Goal: Transaction & Acquisition: Purchase product/service

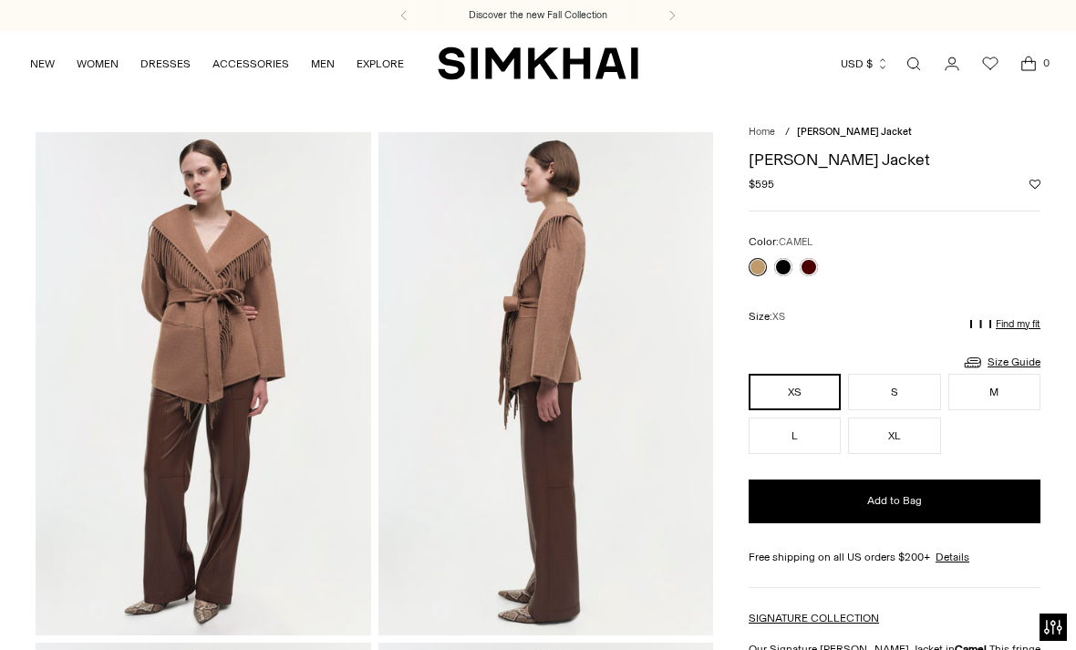
click at [814, 259] on link at bounding box center [809, 267] width 18 height 18
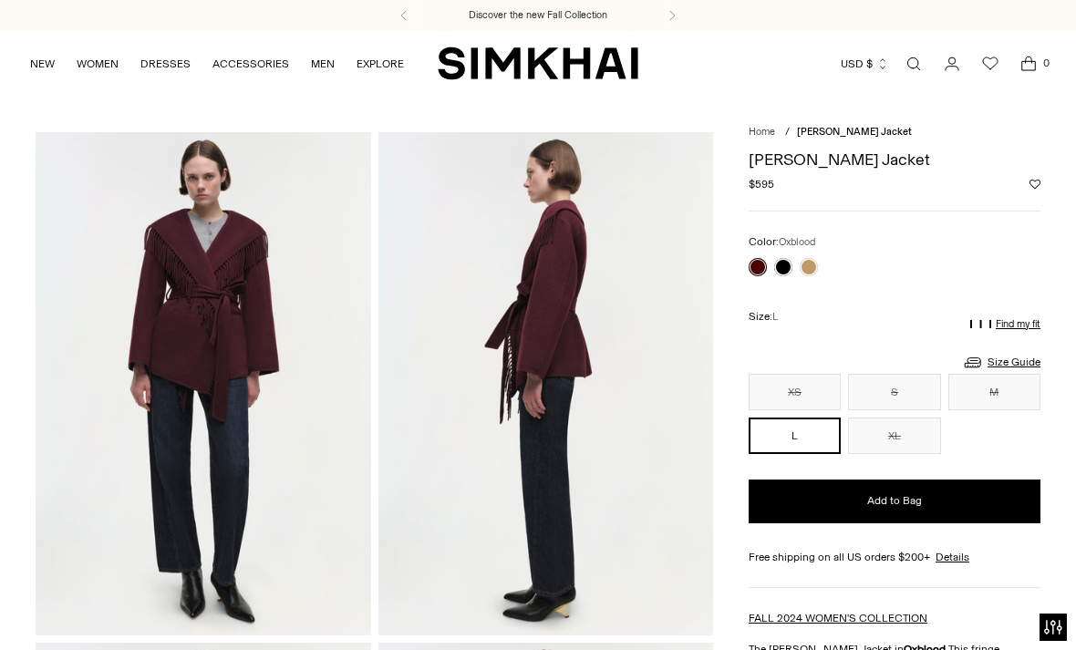
click at [906, 438] on button "XL" at bounding box center [894, 436] width 92 height 36
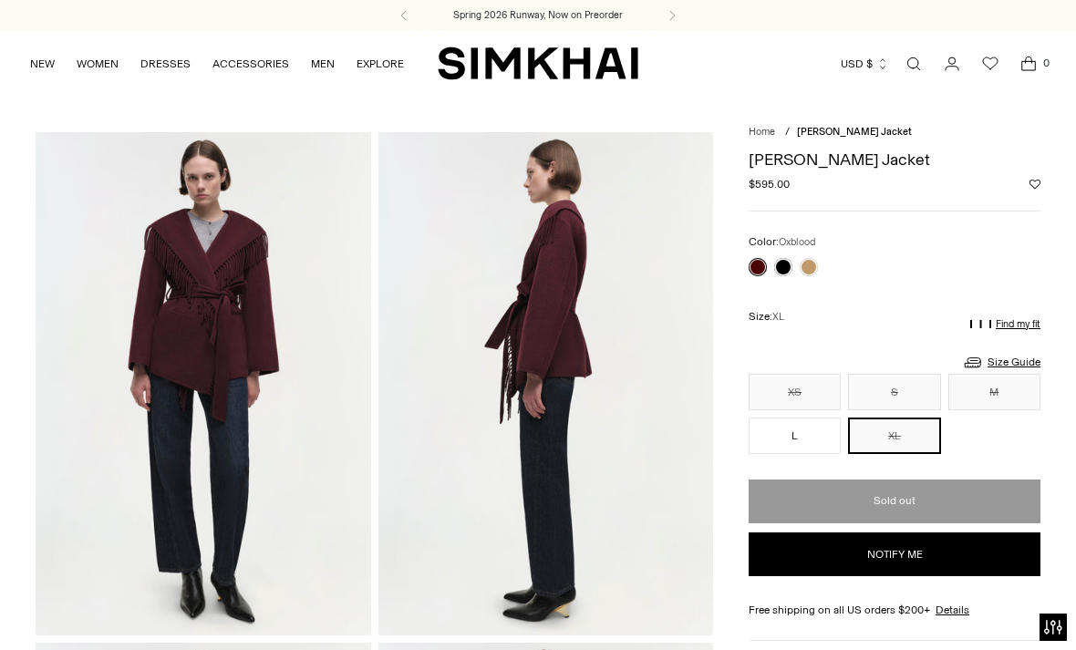
click at [789, 270] on link at bounding box center [783, 267] width 18 height 18
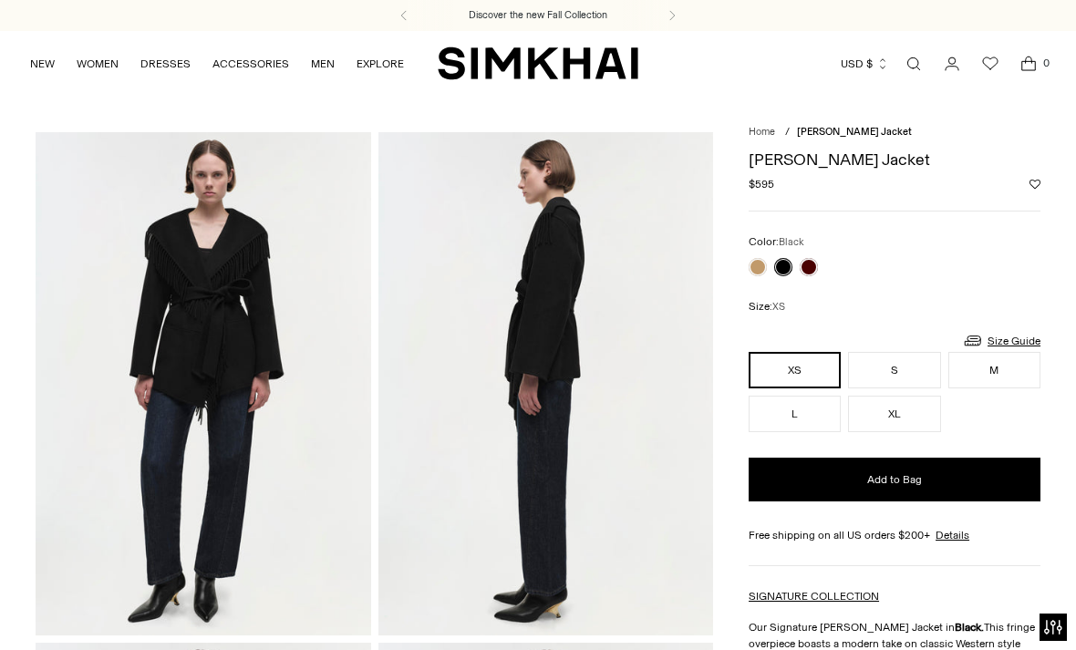
click at [906, 432] on button "XL" at bounding box center [894, 414] width 92 height 36
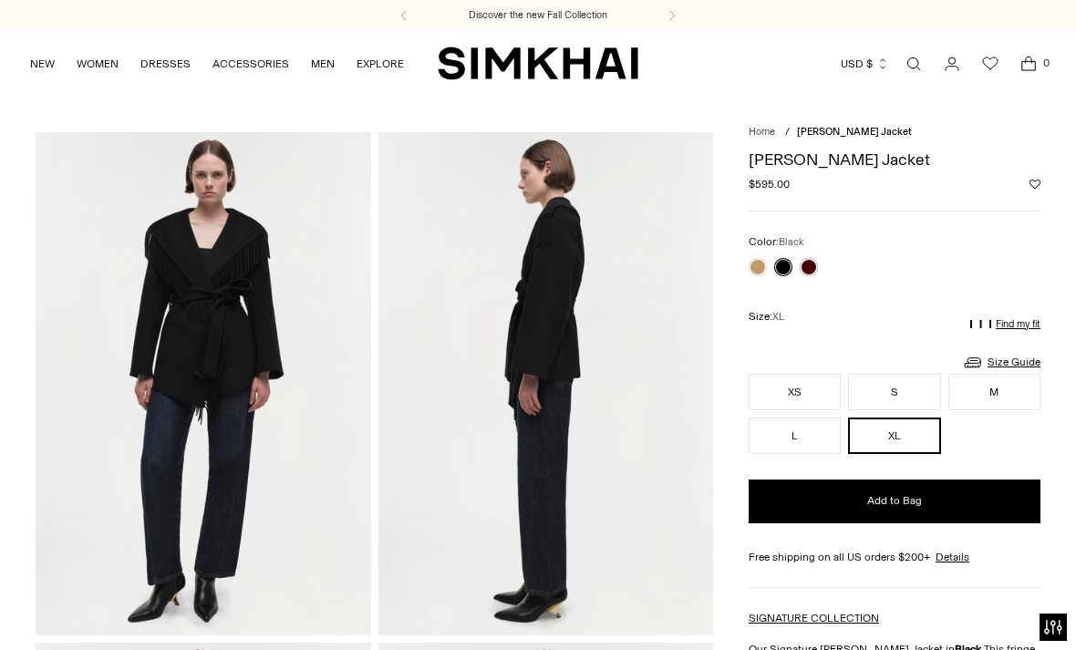
click at [932, 505] on button "Add to Bag" at bounding box center [895, 502] width 292 height 44
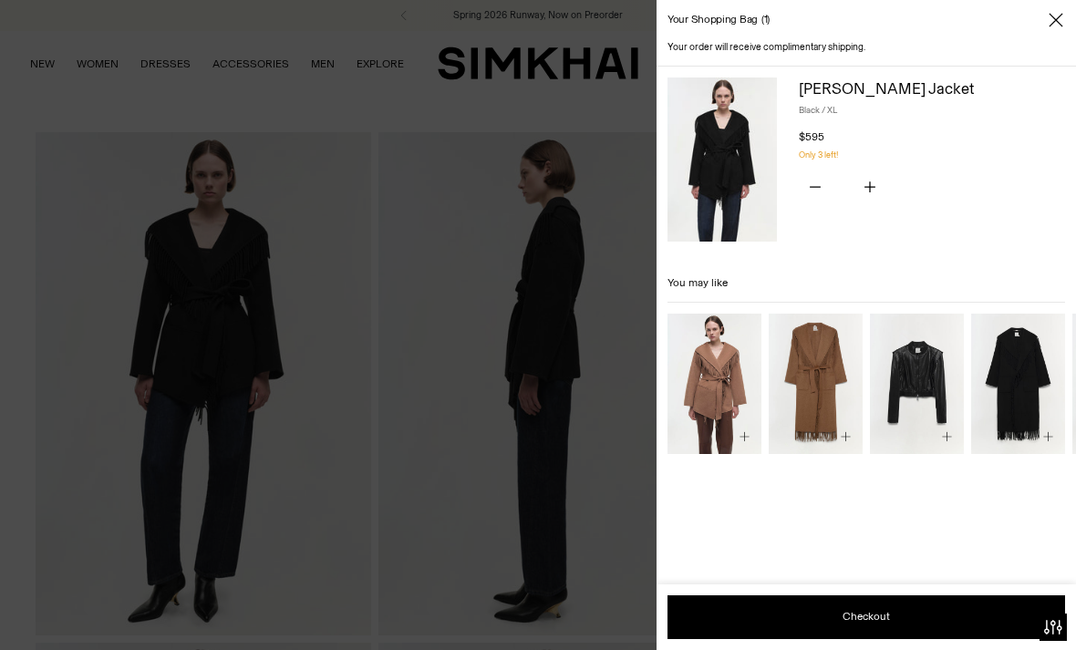
click at [1051, 23] on icon "Close" at bounding box center [1056, 20] width 15 height 18
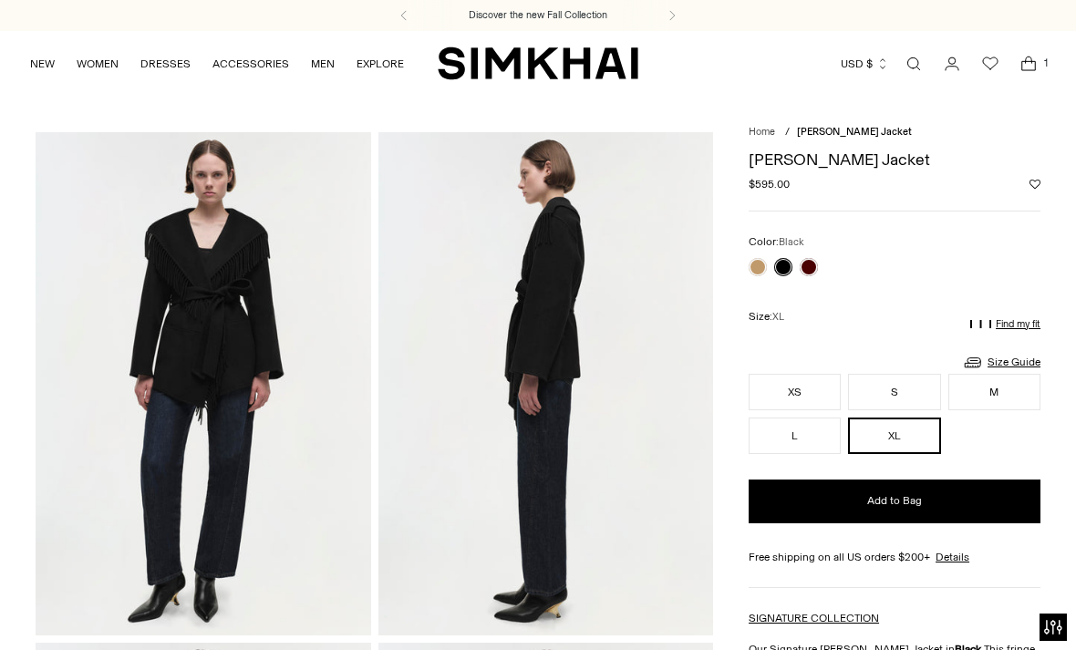
click at [43, 67] on link "NEW" at bounding box center [42, 64] width 25 height 40
